Goal: Contribute content: Add original content to the website for others to see

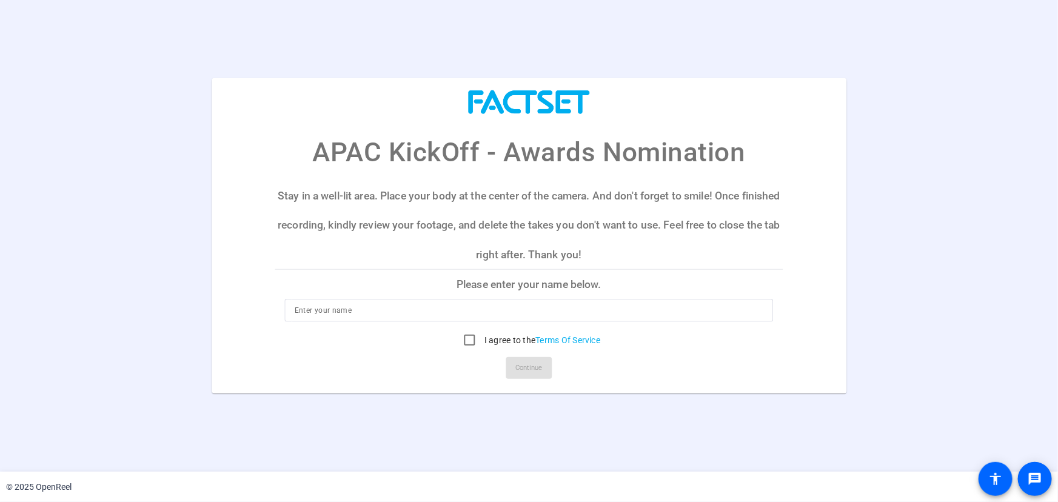
click at [520, 307] on input at bounding box center [529, 310] width 469 height 15
type input "Daniel Poon"
click at [483, 343] on label "I agree to the Terms Of Service" at bounding box center [541, 340] width 119 height 12
click at [482, 343] on input "I agree to the Terms Of Service" at bounding box center [470, 340] width 24 height 24
checkbox input "true"
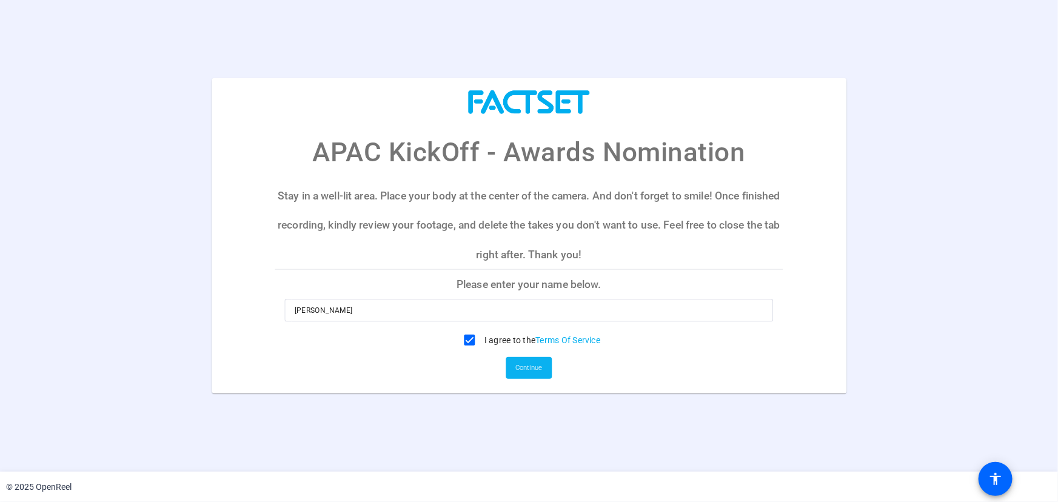
click at [525, 368] on span "Continue" at bounding box center [529, 368] width 27 height 18
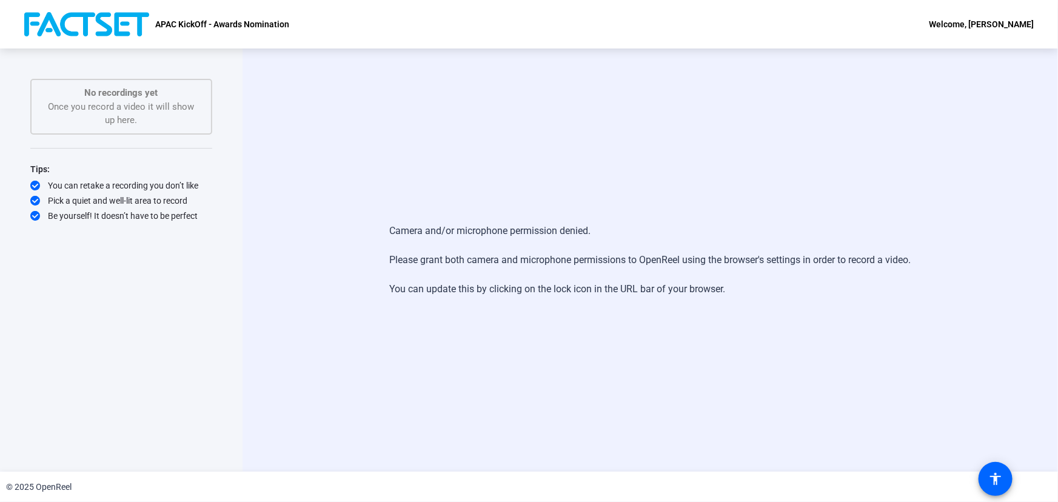
click at [279, 149] on div "Camera and/or microphone permission denied. Please grant both camera and microp…" at bounding box center [651, 260] width 816 height 423
click at [324, 142] on div "Camera and/or microphone permission denied. Please grant both camera and microp…" at bounding box center [651, 260] width 816 height 423
click at [261, 72] on div "Camera and/or microphone permission denied. Please grant both camera and microp…" at bounding box center [651, 260] width 816 height 423
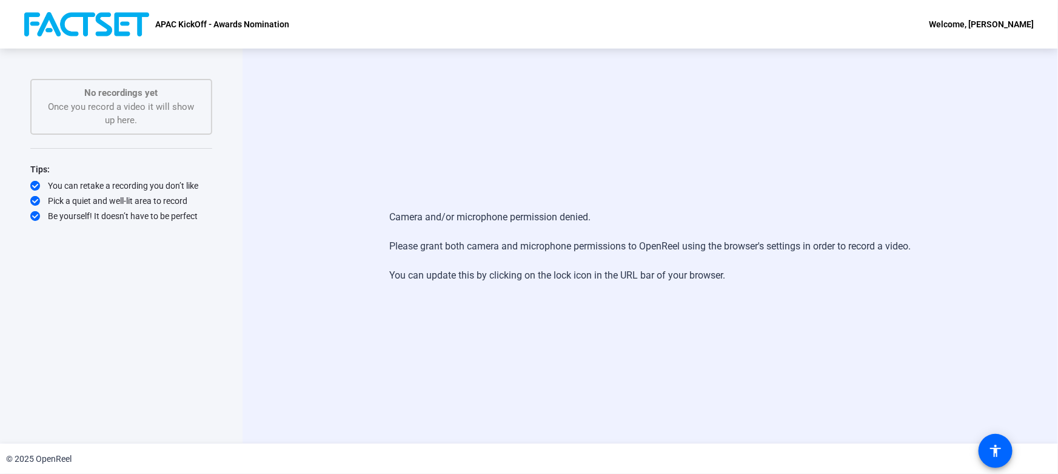
click at [306, 84] on div "Camera and/or microphone permission denied. Please grant both camera and microp…" at bounding box center [651, 246] width 816 height 395
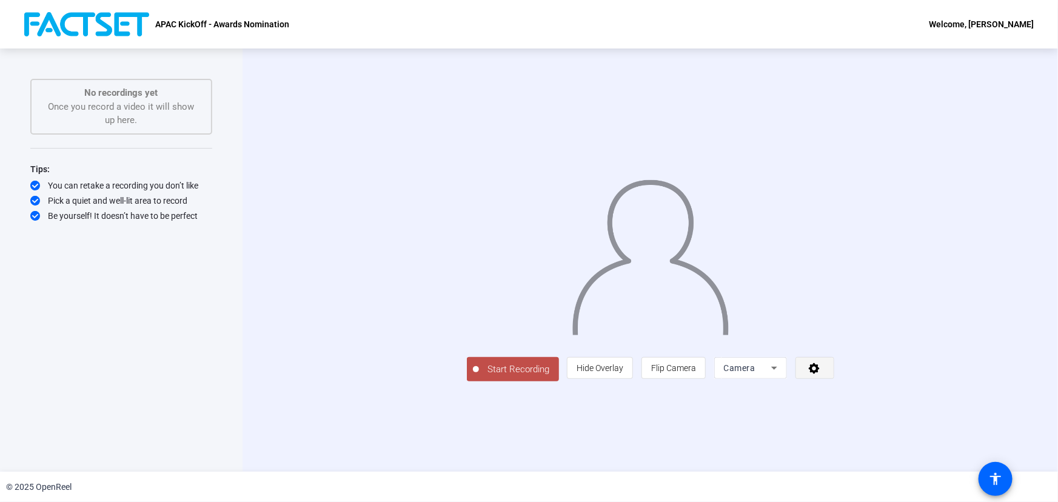
click at [834, 383] on span at bounding box center [815, 368] width 38 height 29
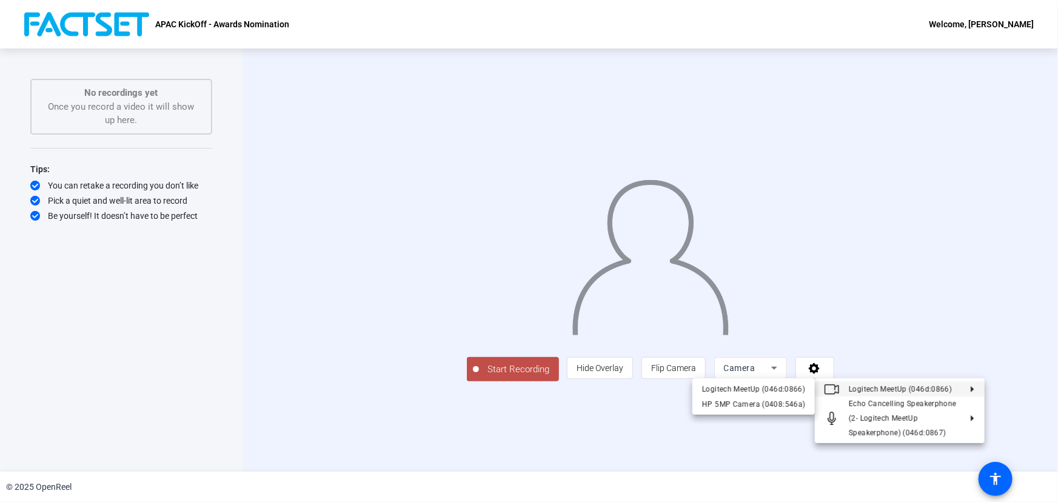
click at [1026, 341] on div at bounding box center [529, 251] width 1058 height 502
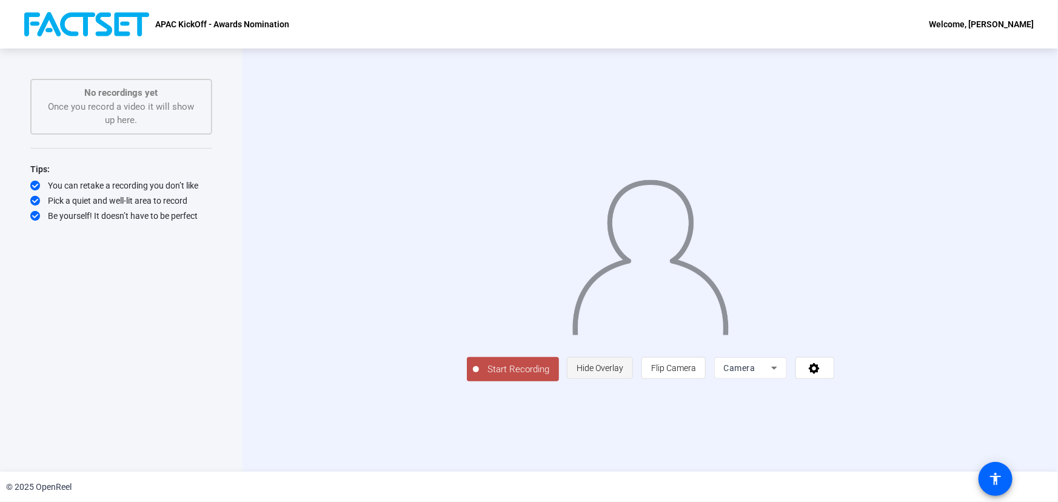
click at [623, 373] on span "Hide Overlay" at bounding box center [600, 368] width 47 height 10
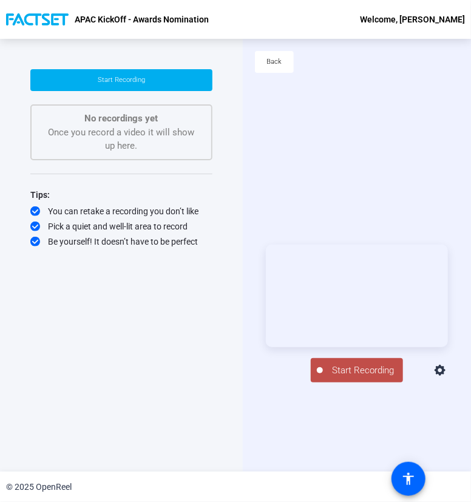
click at [377, 375] on span "Start Recording" at bounding box center [363, 370] width 80 height 14
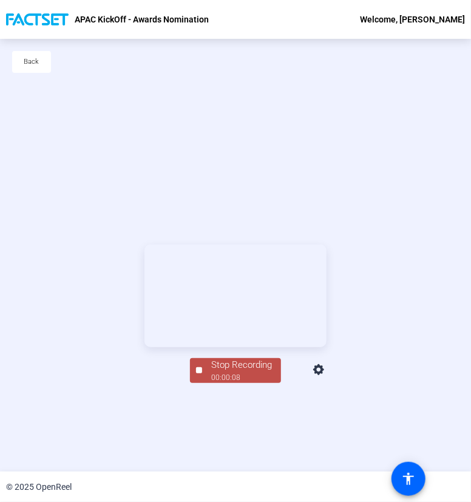
click at [255, 383] on div "00:00:08" at bounding box center [241, 377] width 61 height 11
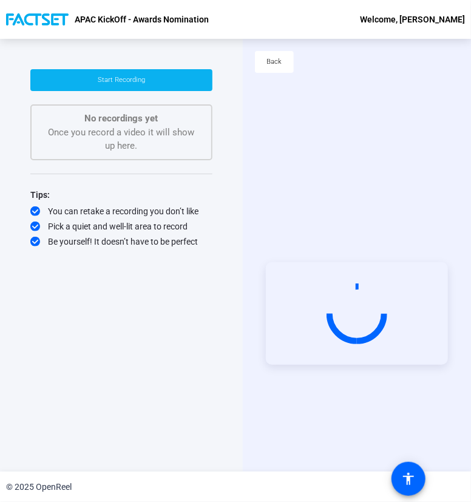
click at [190, 81] on span at bounding box center [121, 80] width 182 height 29
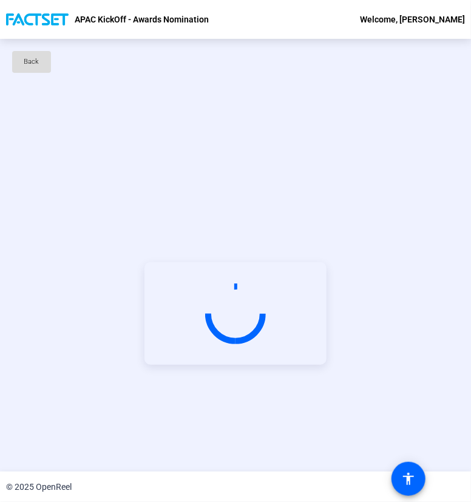
click at [41, 72] on span at bounding box center [31, 61] width 39 height 29
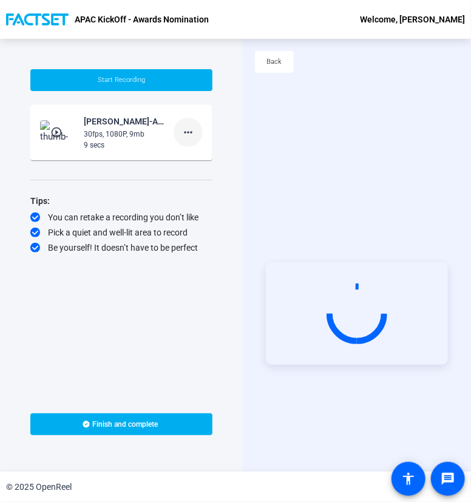
click at [194, 133] on mat-icon "more_horiz" at bounding box center [188, 132] width 15 height 15
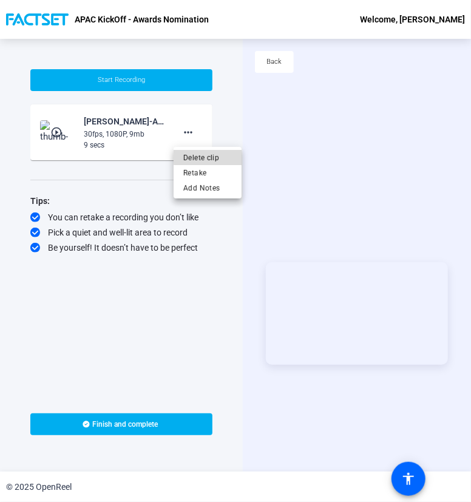
click at [218, 156] on span "Delete clip" at bounding box center [207, 157] width 49 height 15
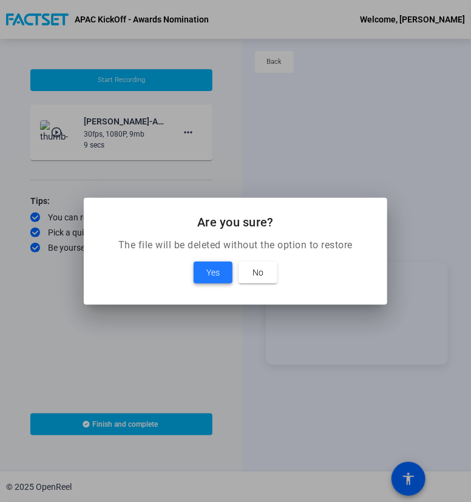
click at [219, 266] on span "Yes" at bounding box center [212, 272] width 13 height 15
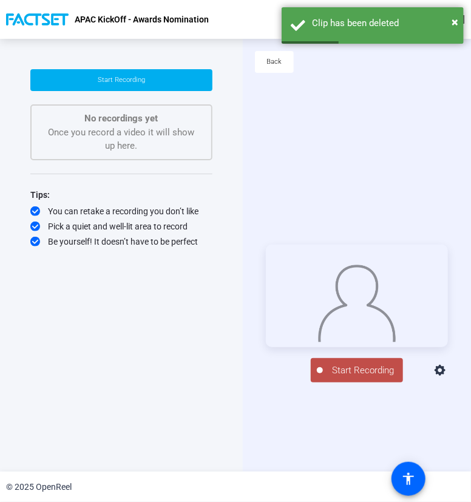
click at [371, 374] on span "Start Recording" at bounding box center [363, 370] width 80 height 14
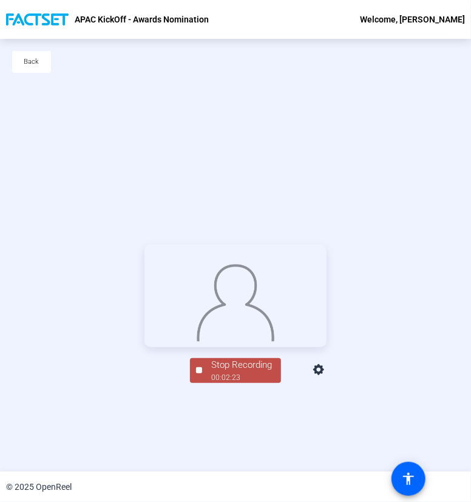
click at [257, 372] on div "Stop Recording" at bounding box center [241, 365] width 61 height 14
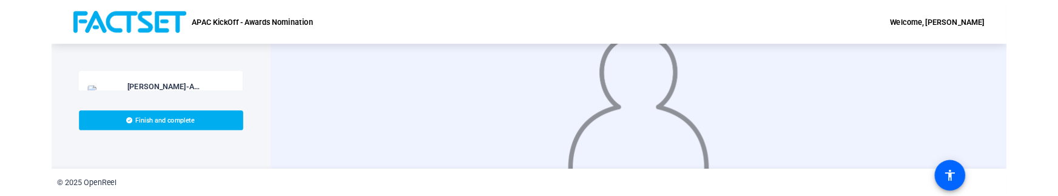
scroll to position [149, 0]
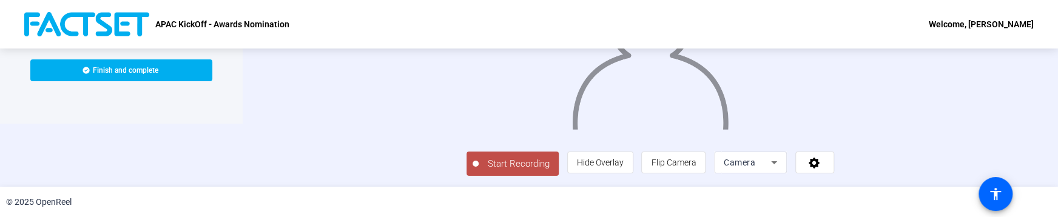
click at [470, 169] on div "Start Recording person Hide Overlay flip Flip Camera Camera" at bounding box center [650, 162] width 368 height 27
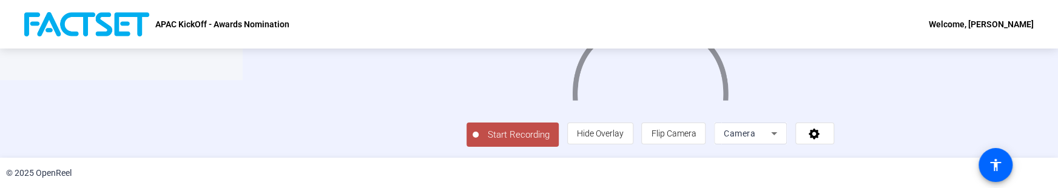
scroll to position [163, 0]
click at [470, 139] on span "Start Recording" at bounding box center [519, 135] width 80 height 14
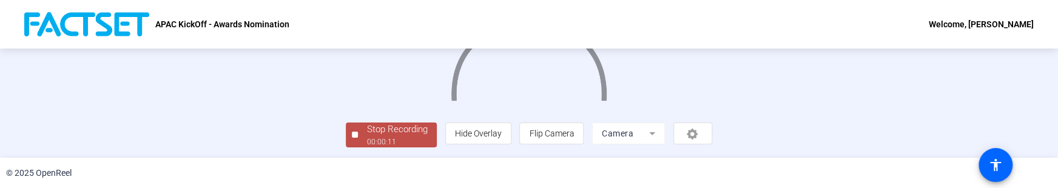
click at [367, 141] on div "00:00:11" at bounding box center [397, 141] width 61 height 11
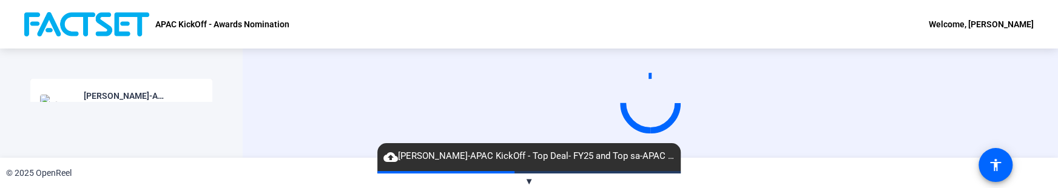
scroll to position [0, 0]
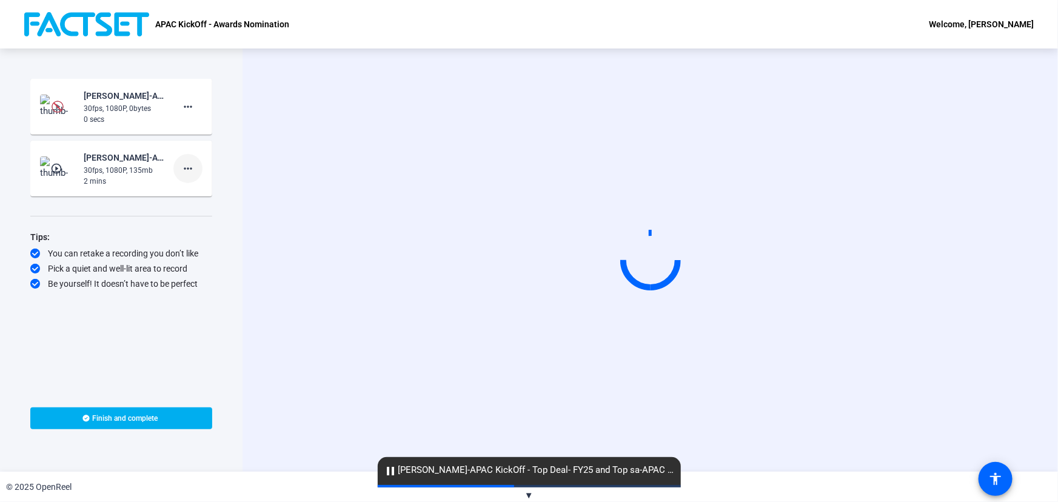
click at [196, 164] on span at bounding box center [187, 168] width 29 height 29
click at [187, 104] on div at bounding box center [529, 251] width 1058 height 502
click at [193, 109] on mat-icon "more_horiz" at bounding box center [188, 106] width 15 height 15
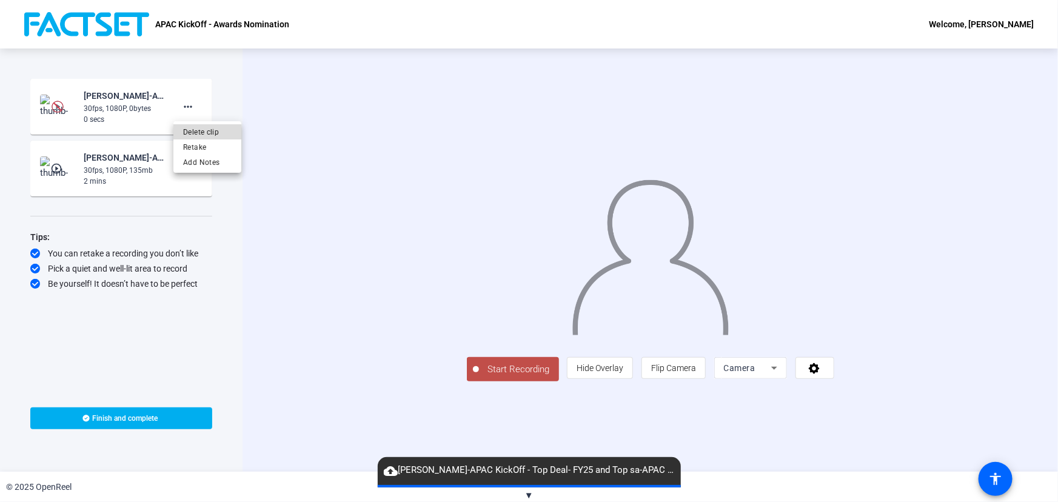
click at [212, 127] on span "Delete clip" at bounding box center [207, 131] width 49 height 15
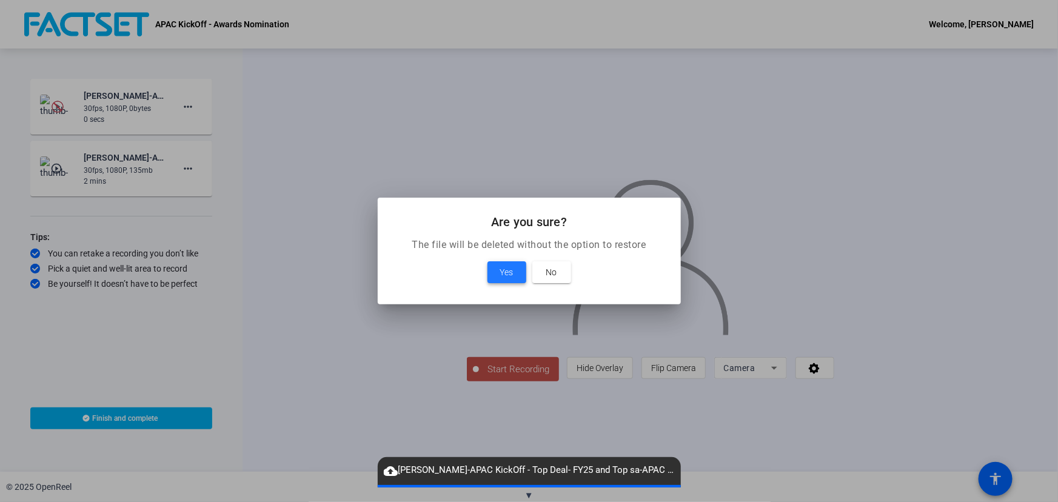
click at [516, 187] on span at bounding box center [507, 272] width 39 height 29
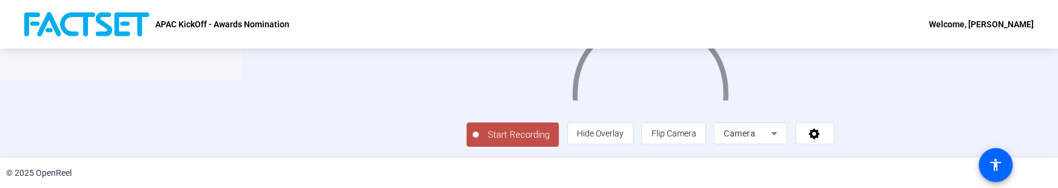
scroll to position [152, 0]
click at [479, 142] on span "Start Recording" at bounding box center [519, 135] width 80 height 14
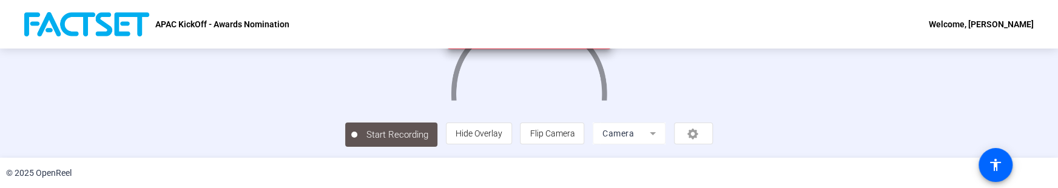
scroll to position [163, 0]
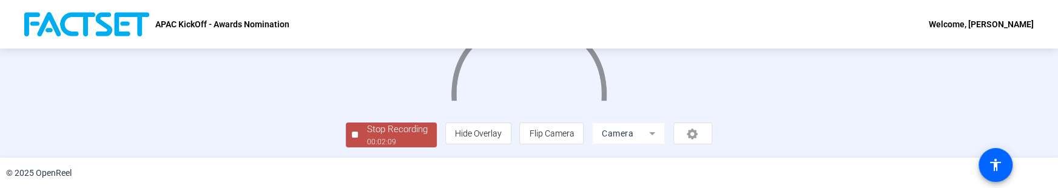
click at [367, 139] on div "00:02:09" at bounding box center [397, 141] width 61 height 11
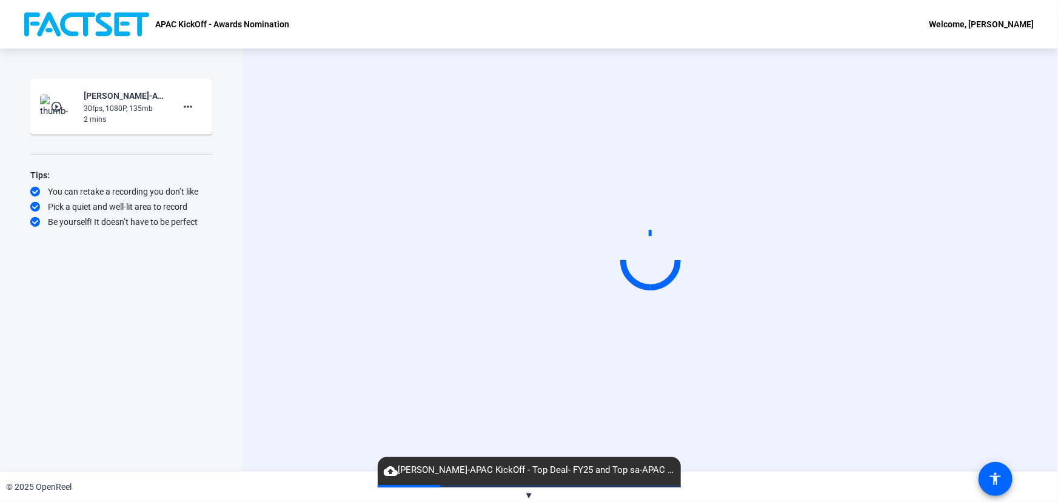
scroll to position [0, 0]
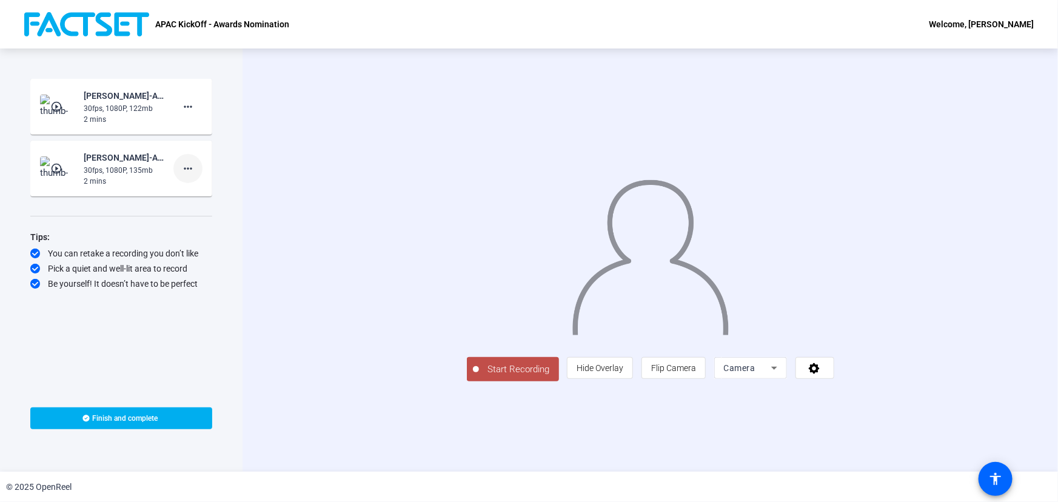
click at [190, 169] on mat-icon "more_horiz" at bounding box center [188, 168] width 15 height 15
click at [226, 306] on div at bounding box center [529, 251] width 1058 height 502
click at [51, 107] on mat-icon "play_circle_outline" at bounding box center [57, 107] width 15 height 12
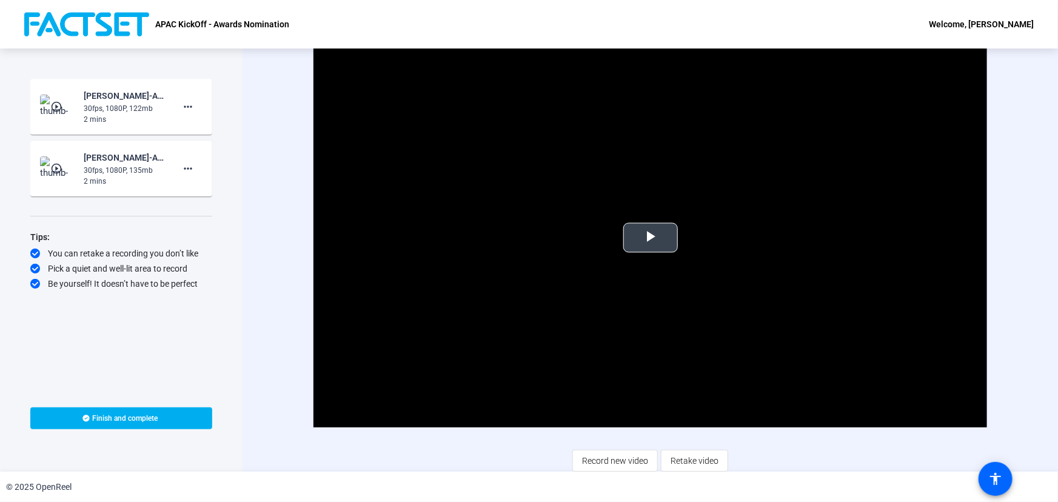
click at [651, 238] on span "Video Player" at bounding box center [651, 238] width 0 height 0
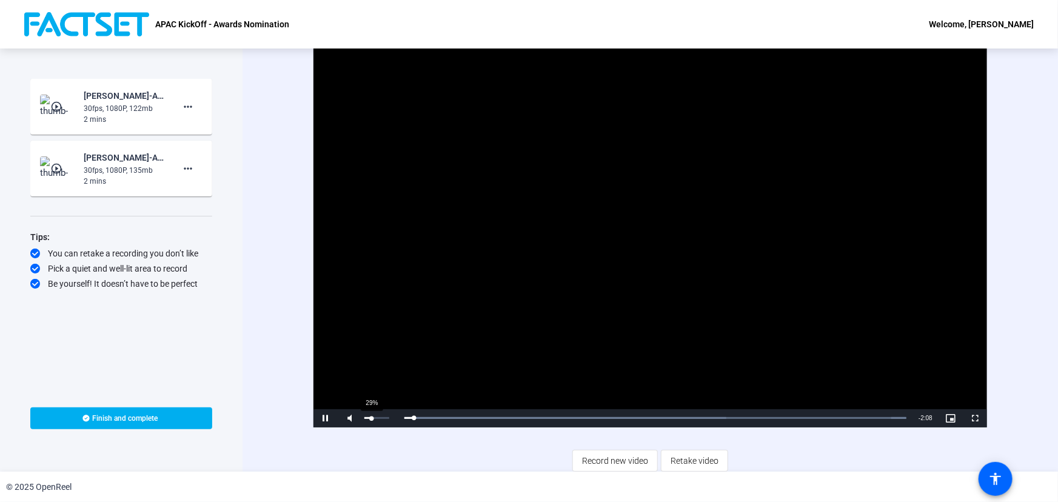
click at [366, 420] on div "29%" at bounding box center [376, 418] width 30 height 18
click at [285, 106] on div "Video Player is loading. Play Video Pause Mute 59% Current Time 0:26 / Duration…" at bounding box center [651, 260] width 816 height 423
click at [327, 418] on span "Video Player" at bounding box center [326, 418] width 24 height 0
click at [61, 170] on mat-icon "play_circle_outline" at bounding box center [57, 169] width 15 height 12
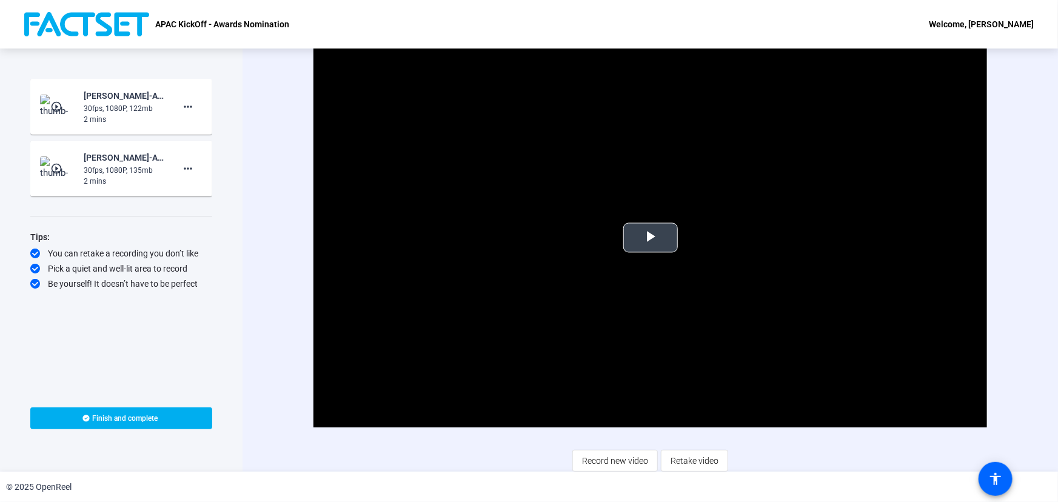
click at [651, 238] on span "Video Player" at bounding box center [651, 238] width 0 height 0
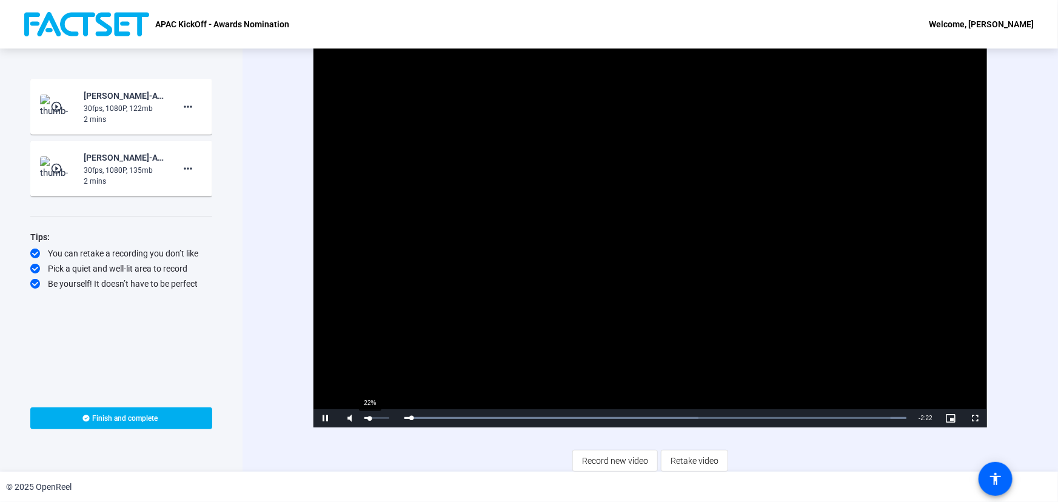
drag, startPoint x: 374, startPoint y: 418, endPoint x: 366, endPoint y: 418, distance: 7.9
click at [366, 418] on div "Volume Level" at bounding box center [367, 418] width 5 height 2
click at [321, 418] on span "Video Player" at bounding box center [326, 418] width 24 height 0
click at [184, 170] on mat-icon "more_horiz" at bounding box center [188, 168] width 15 height 15
click at [56, 167] on div at bounding box center [529, 251] width 1058 height 502
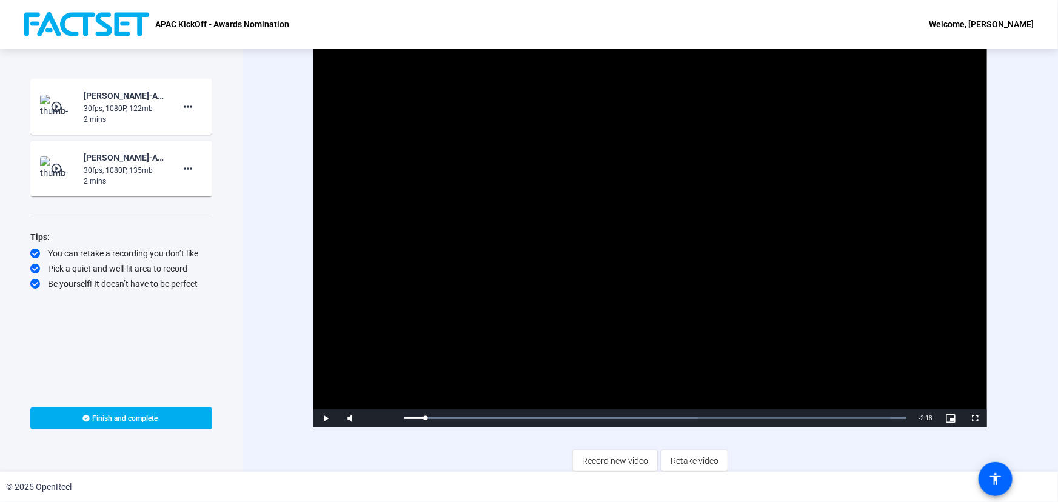
click at [63, 169] on mat-icon "play_circle_outline" at bounding box center [57, 169] width 15 height 12
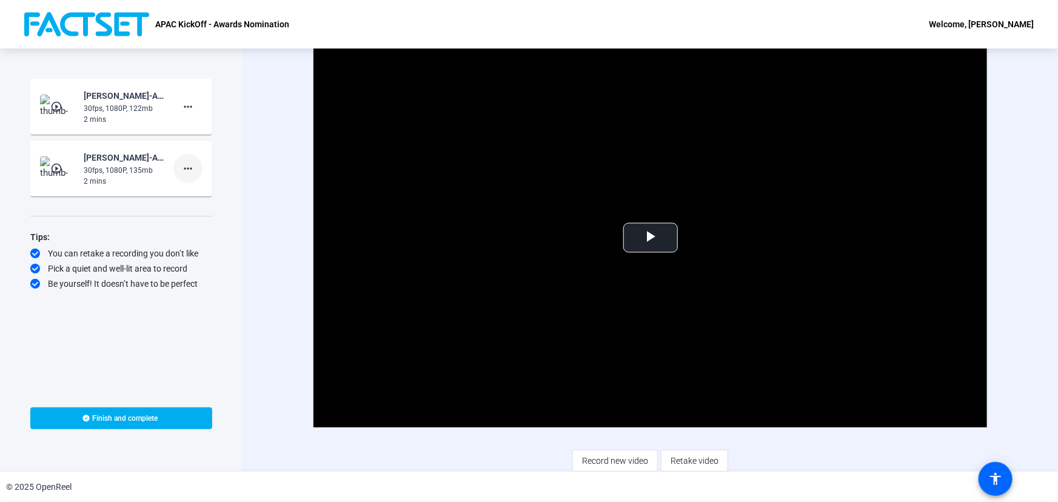
click at [196, 164] on span at bounding box center [187, 168] width 29 height 29
click at [210, 195] on span "Delete clip" at bounding box center [207, 193] width 49 height 15
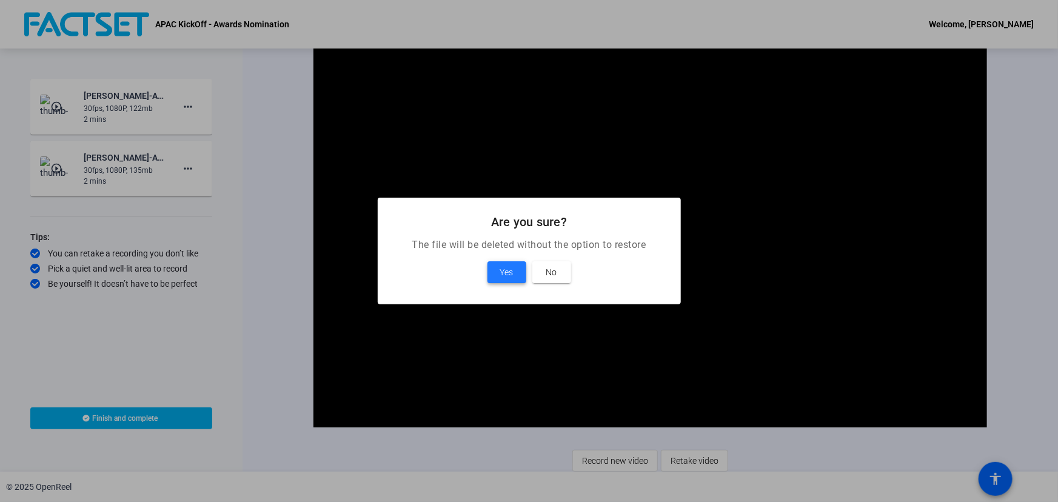
click at [509, 275] on span "Yes" at bounding box center [506, 272] width 13 height 15
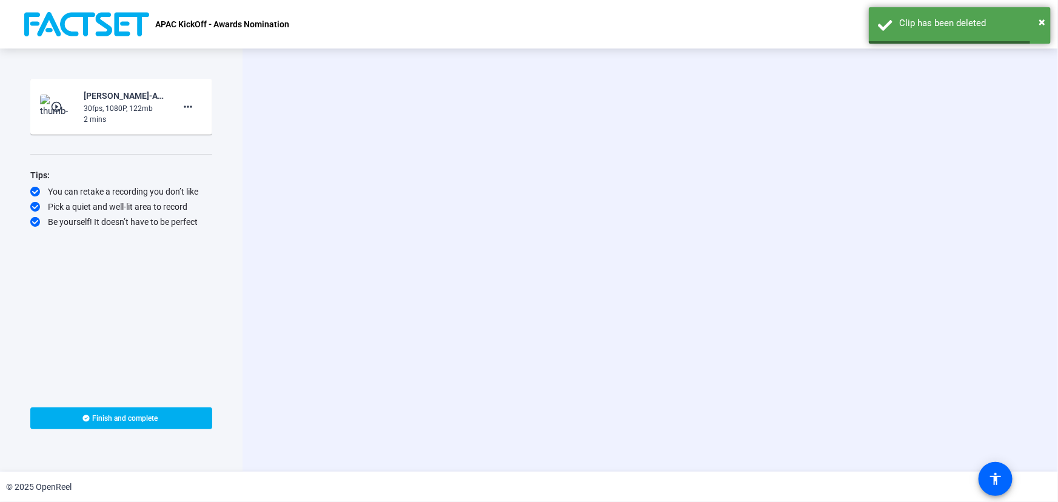
click at [61, 104] on mat-icon "play_circle_outline" at bounding box center [57, 107] width 15 height 12
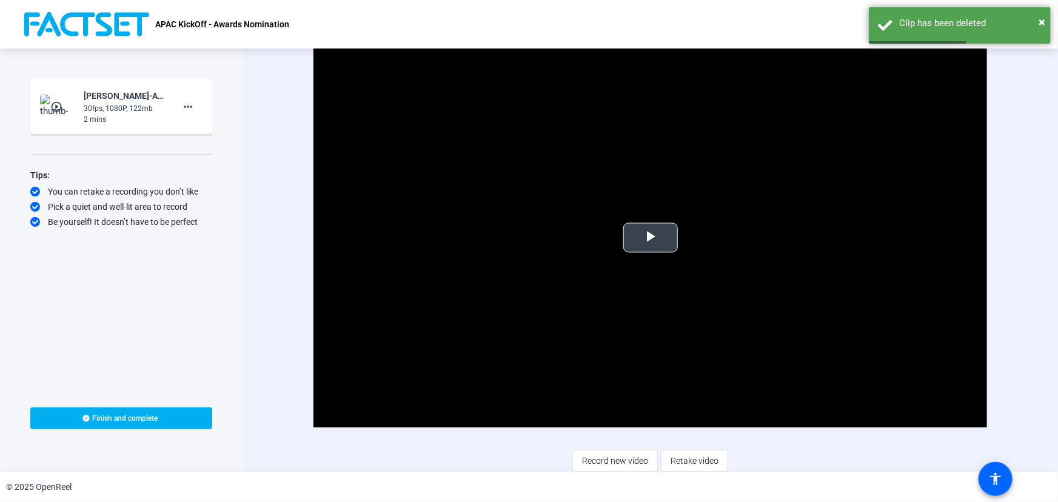
click at [651, 238] on span "Video Player" at bounding box center [651, 238] width 0 height 0
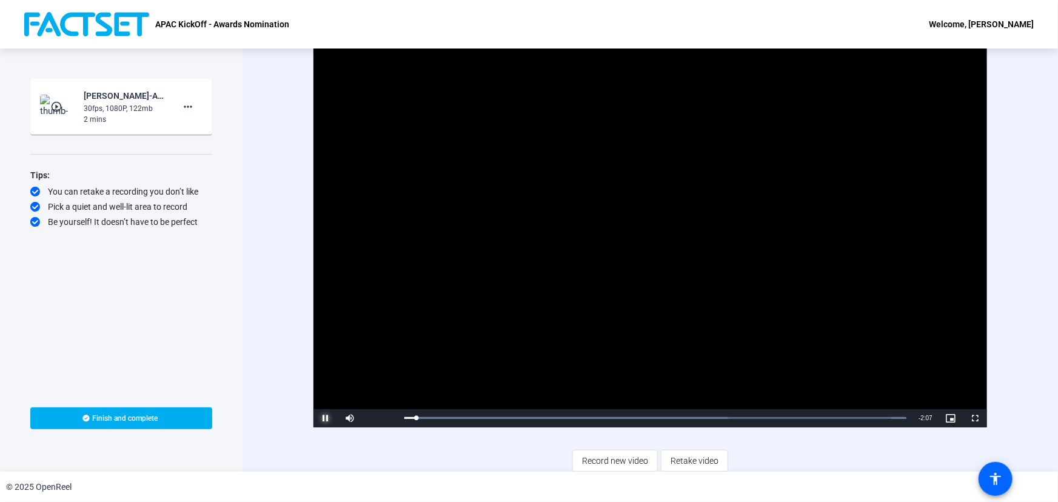
click at [323, 418] on span "Video Player" at bounding box center [326, 418] width 24 height 0
click at [470, 422] on div "Loaded : 100.00% 0:10 0:03" at bounding box center [655, 418] width 514 height 18
click at [588, 419] on div "0:47" at bounding box center [588, 418] width 1 height 3
click at [673, 432] on div "Video Player is loading. Play Video Play Mute 100% Current Time 0:47 / Duration…" at bounding box center [650, 260] width 693 height 423
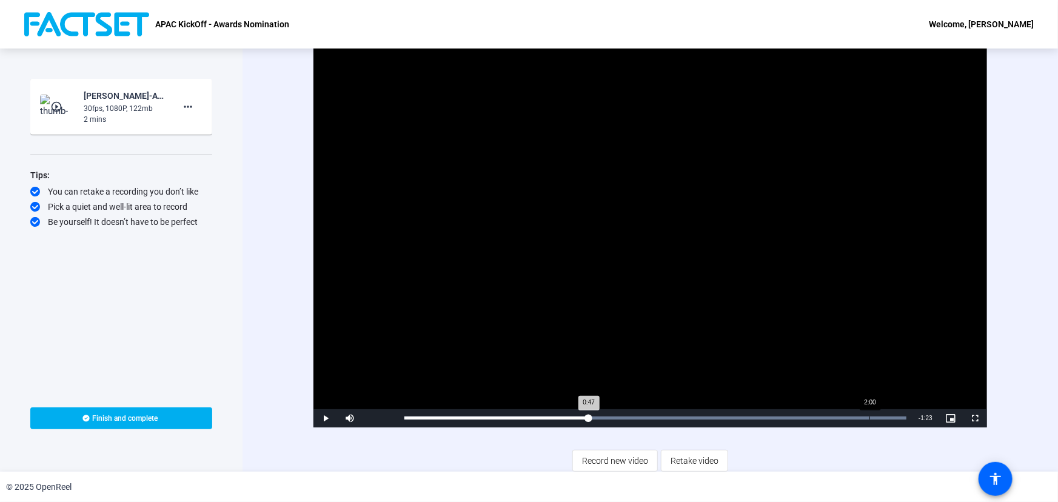
click at [867, 417] on div "Loaded : 100.00% 2:00 0:47" at bounding box center [656, 418] width 502 height 3
click at [321, 418] on span "Video Player" at bounding box center [326, 418] width 24 height 0
drag, startPoint x: 377, startPoint y: 413, endPoint x: 370, endPoint y: 418, distance: 8.7
click at [370, 418] on div "39%" at bounding box center [376, 418] width 30 height 18
click at [320, 418] on span "Video Player" at bounding box center [326, 418] width 24 height 0
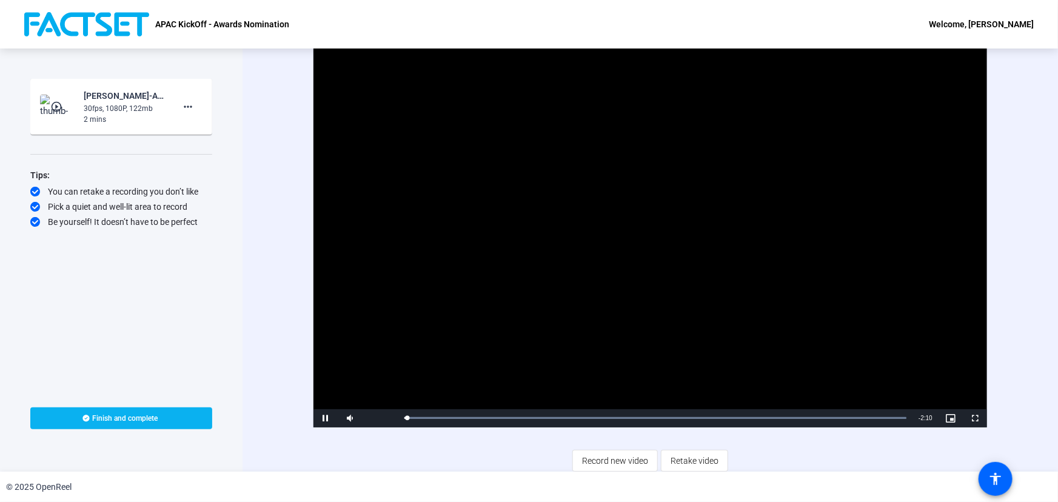
click at [169, 417] on span at bounding box center [121, 418] width 182 height 29
